Goal: Register for event/course

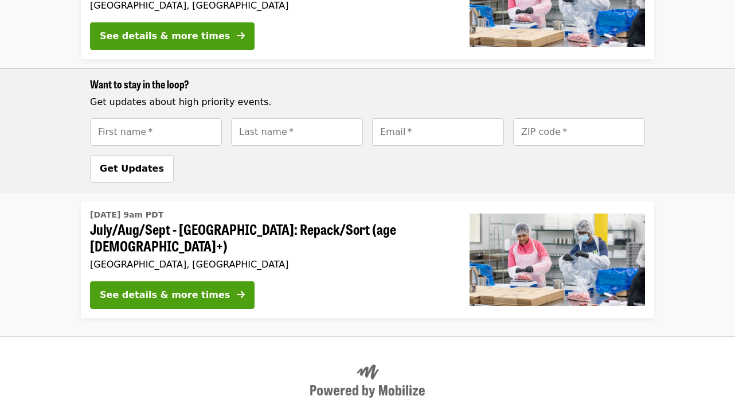
scroll to position [817, 0]
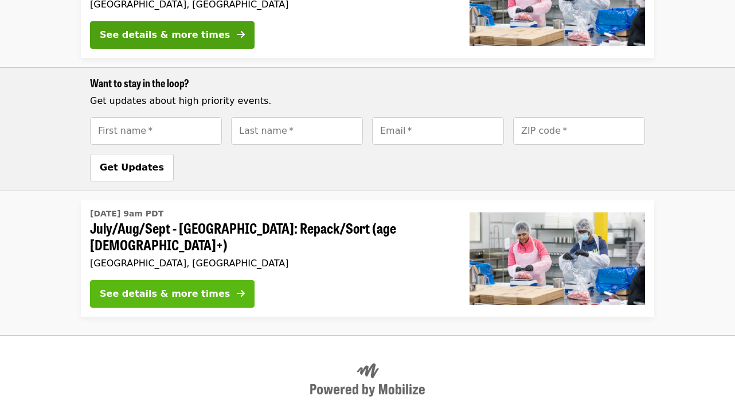
click at [131, 287] on div "See details & more times" at bounding box center [165, 294] width 130 height 14
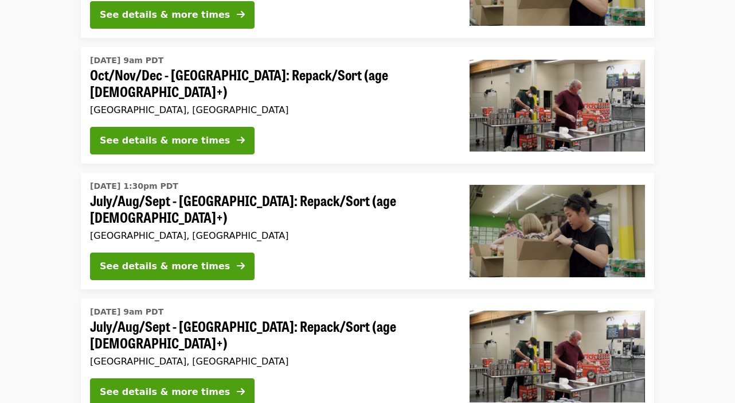
scroll to position [337, 0]
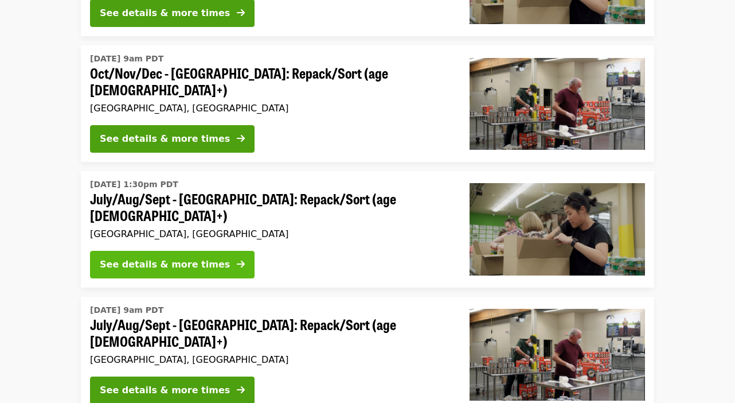
click at [173, 258] on div "See details & more times" at bounding box center [165, 265] width 130 height 14
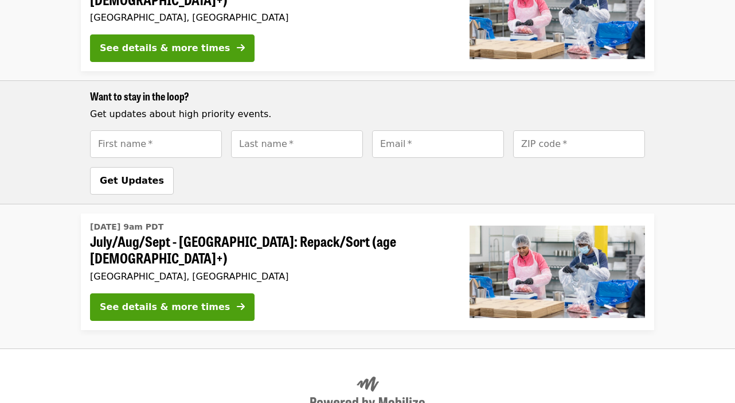
scroll to position [808, 0]
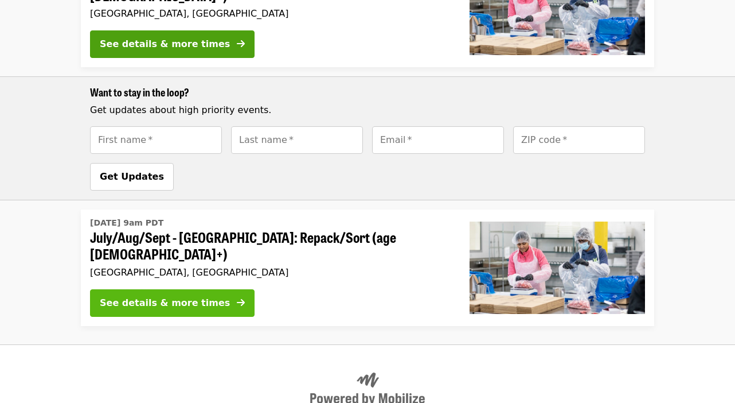
click at [194, 296] on div "See details & more times" at bounding box center [165, 303] width 130 height 14
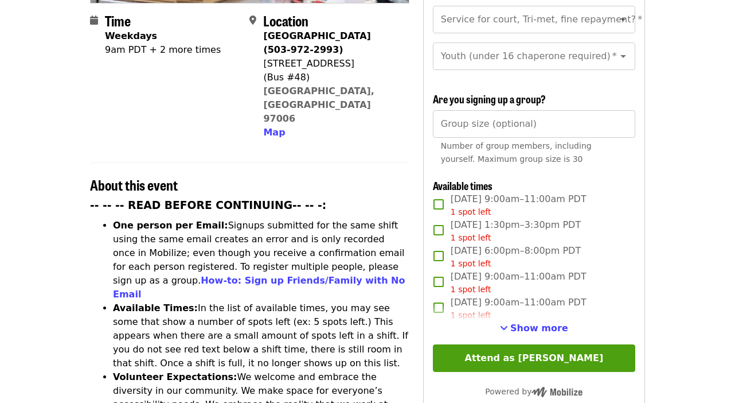
scroll to position [294, 0]
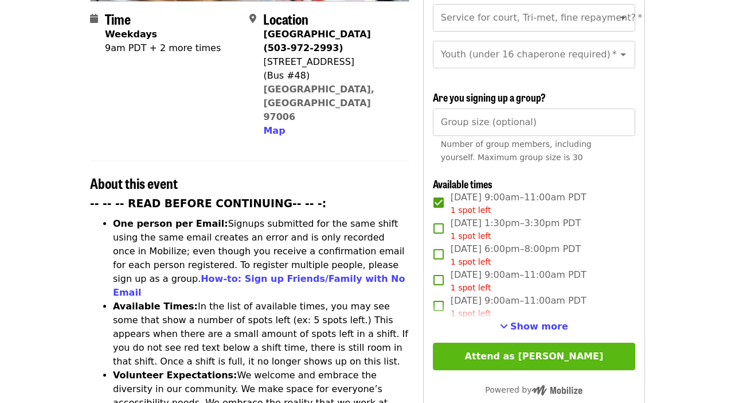
click at [496, 342] on button "Attend as [PERSON_NAME]" at bounding box center [534, 356] width 202 height 28
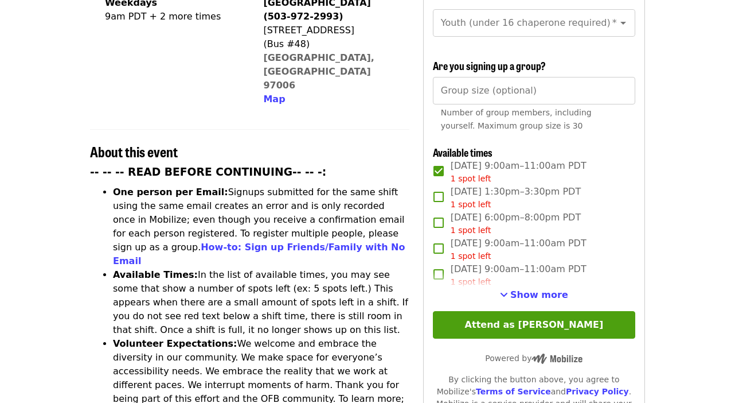
scroll to position [321, 0]
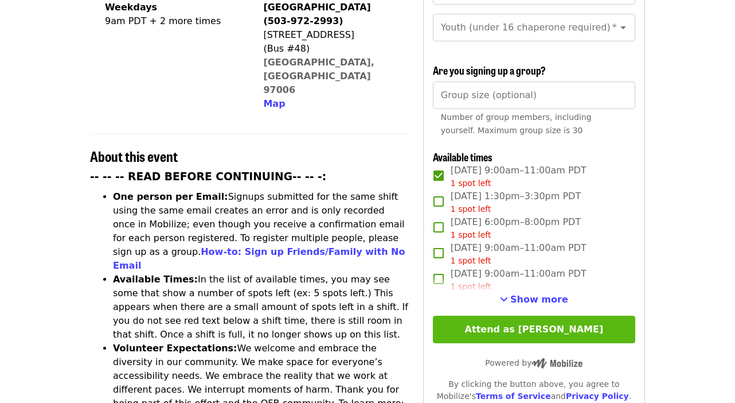
click at [490, 315] on button "Attend as [PERSON_NAME]" at bounding box center [534, 329] width 202 height 28
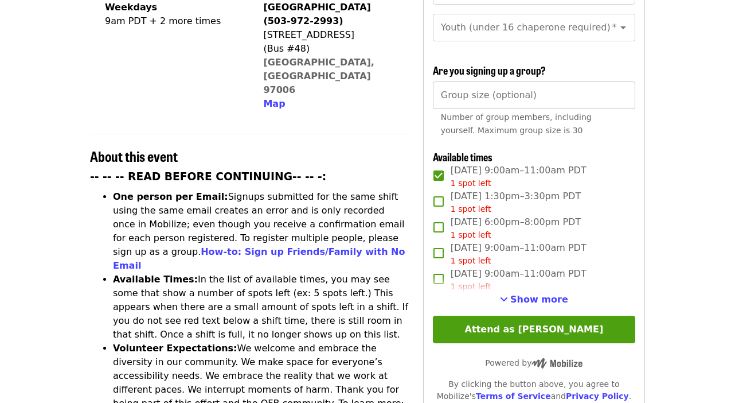
scroll to position [91, 0]
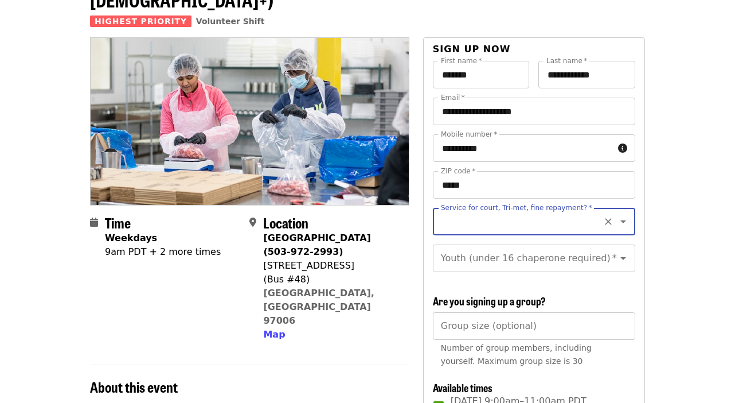
click at [625, 215] on icon "Open" at bounding box center [624, 222] width 14 height 14
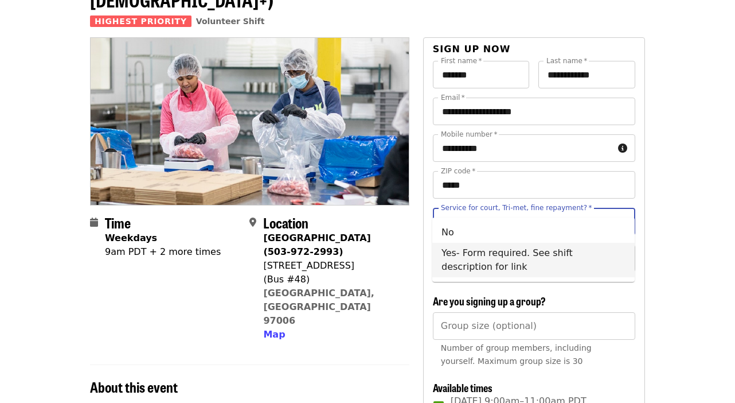
click at [496, 260] on li "Yes- Form required. See shift description for link" at bounding box center [533, 260] width 202 height 34
type input "**********"
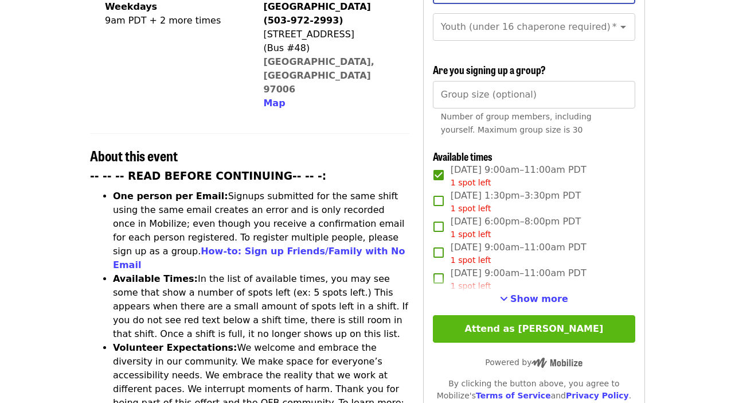
scroll to position [323, 0]
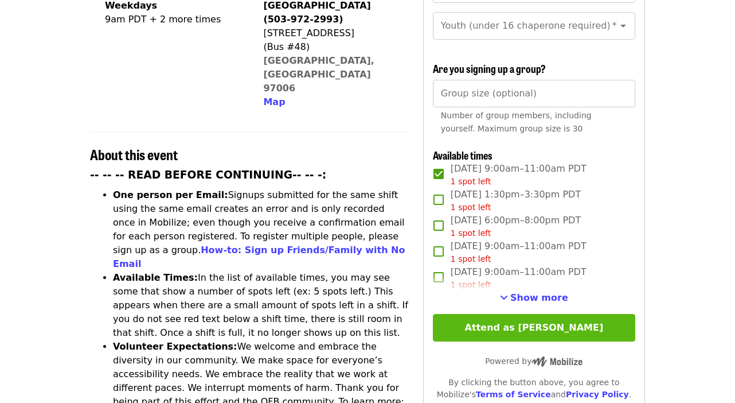
click at [510, 314] on button "Attend as [PERSON_NAME]" at bounding box center [534, 328] width 202 height 28
click at [517, 314] on button "Attend as [PERSON_NAME]" at bounding box center [534, 328] width 202 height 28
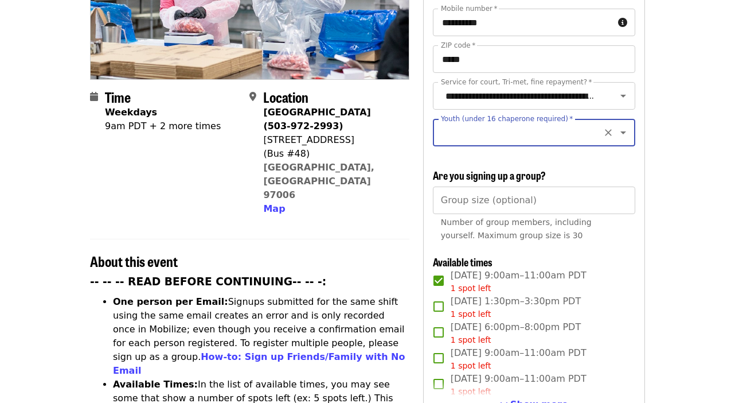
scroll to position [210, 0]
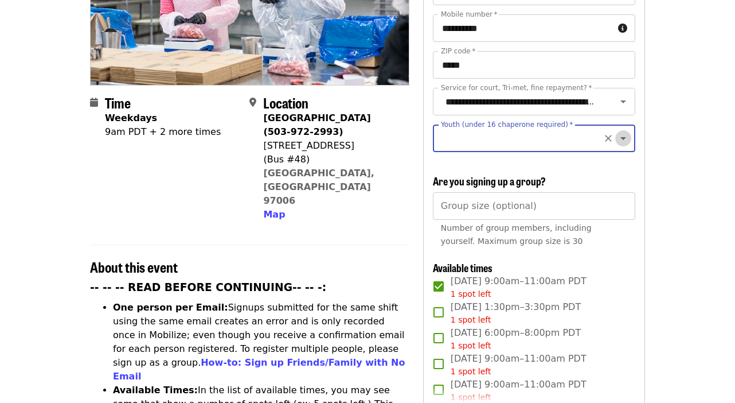
click at [625, 137] on icon "Open" at bounding box center [624, 138] width 6 height 3
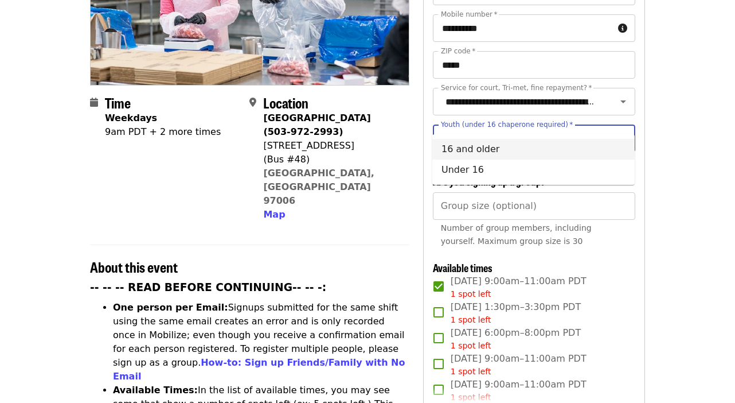
click at [466, 154] on li "16 and older" at bounding box center [533, 149] width 202 height 21
type input "**********"
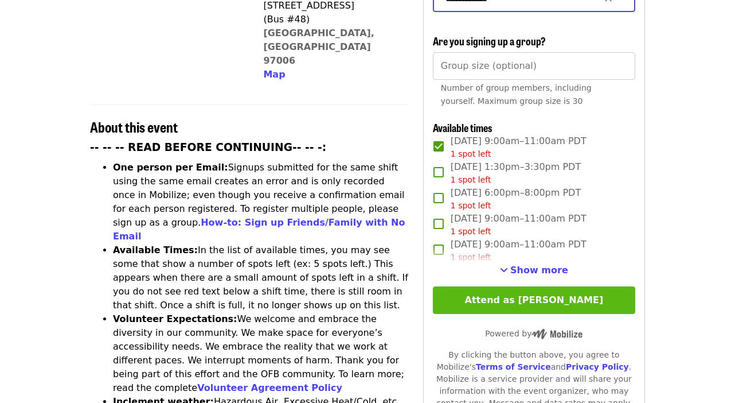
scroll to position [351, 0]
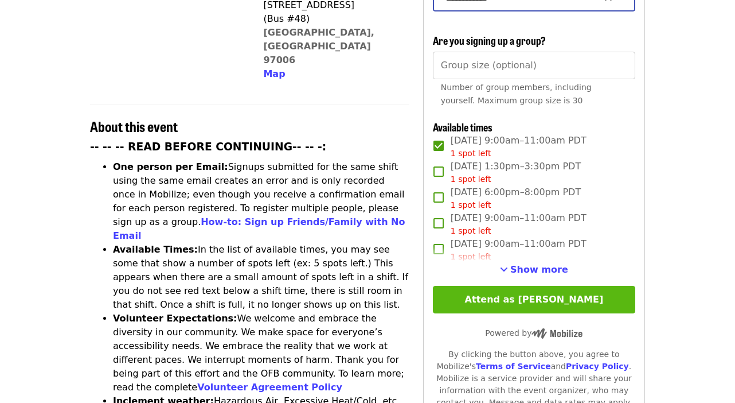
click at [523, 286] on button "Attend as [PERSON_NAME]" at bounding box center [534, 300] width 202 height 28
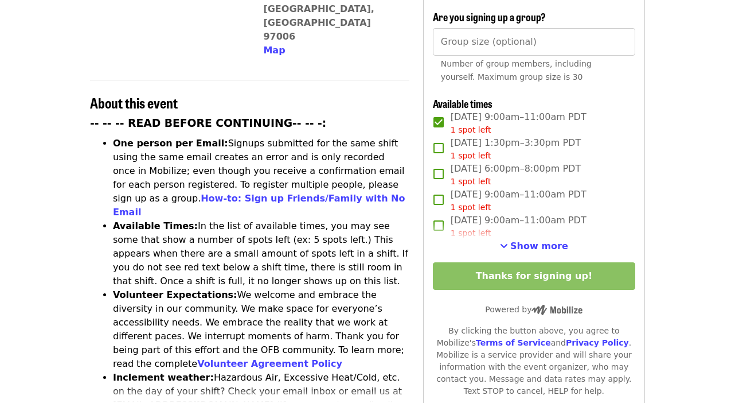
scroll to position [378, 0]
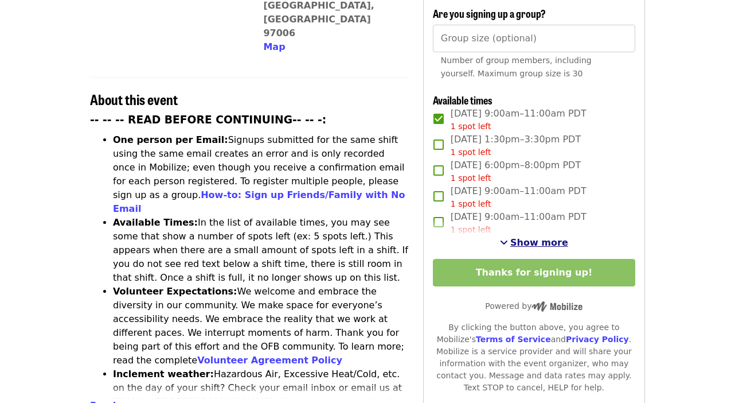
click at [526, 237] on span "Show more" at bounding box center [539, 242] width 58 height 11
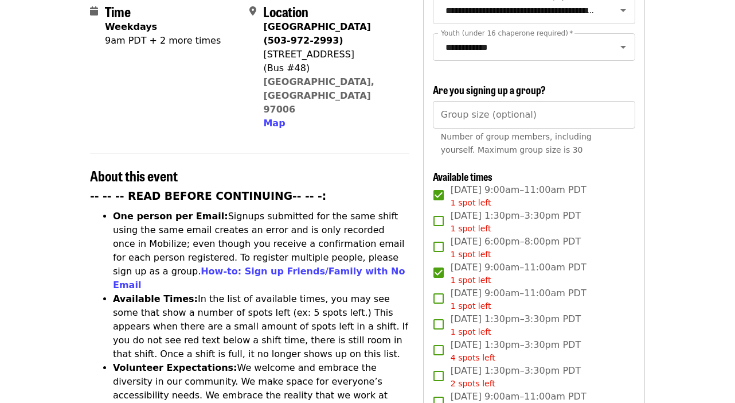
scroll to position [297, 0]
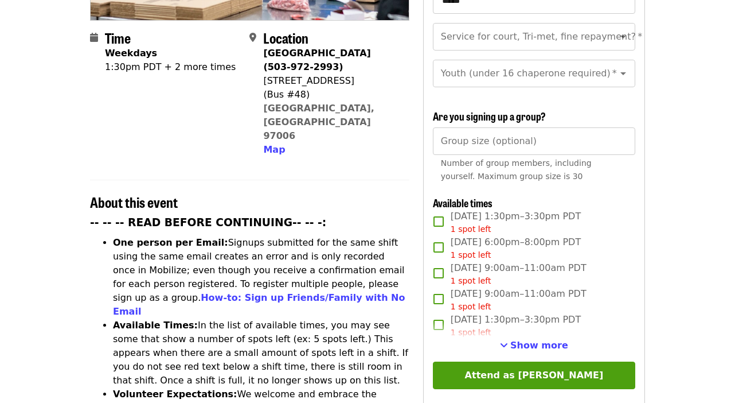
scroll to position [259, 0]
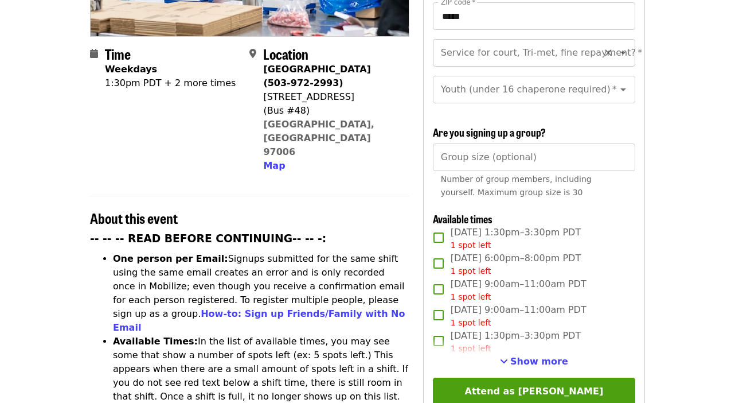
click at [622, 52] on icon "Open" at bounding box center [624, 53] width 6 height 3
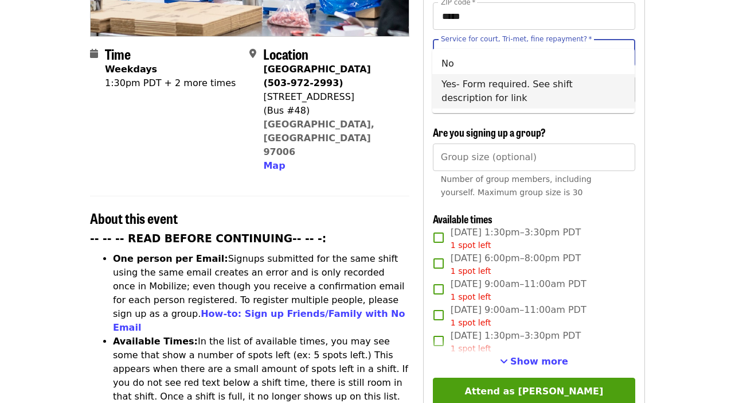
click at [565, 90] on li "Yes- Form required. See shift description for link" at bounding box center [533, 91] width 202 height 34
type input "**********"
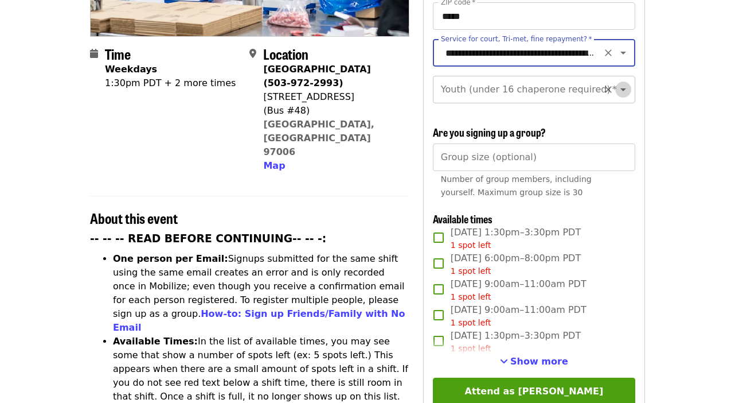
click at [623, 88] on icon "Open" at bounding box center [624, 89] width 6 height 3
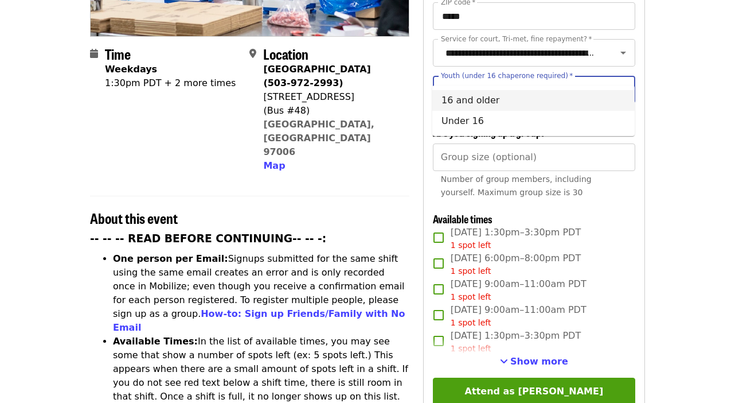
click at [490, 102] on li "16 and older" at bounding box center [533, 100] width 202 height 21
type input "**********"
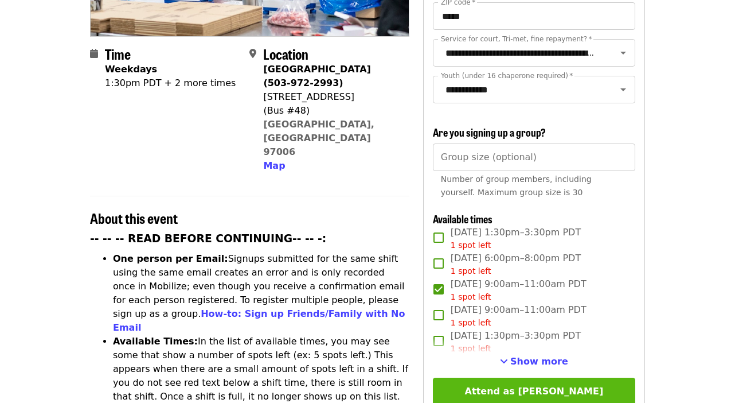
click at [523, 377] on button "Attend as [PERSON_NAME]" at bounding box center [534, 391] width 202 height 28
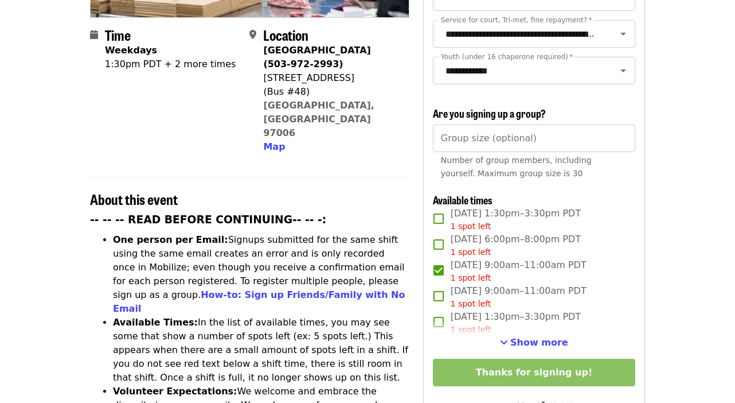
scroll to position [278, 0]
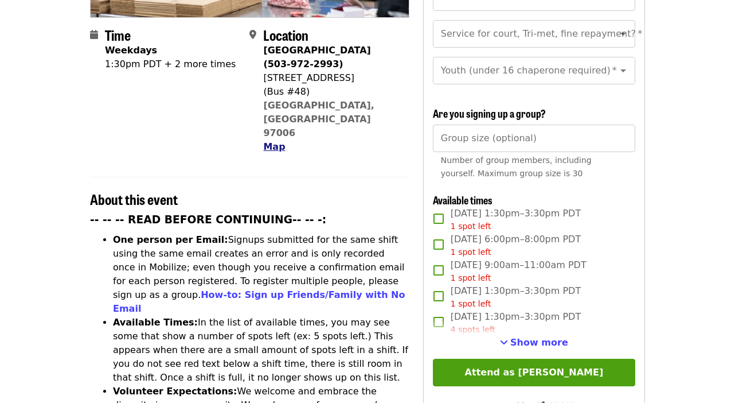
click at [273, 141] on span "Map" at bounding box center [274, 146] width 22 height 11
